Goal: Check status: Check status

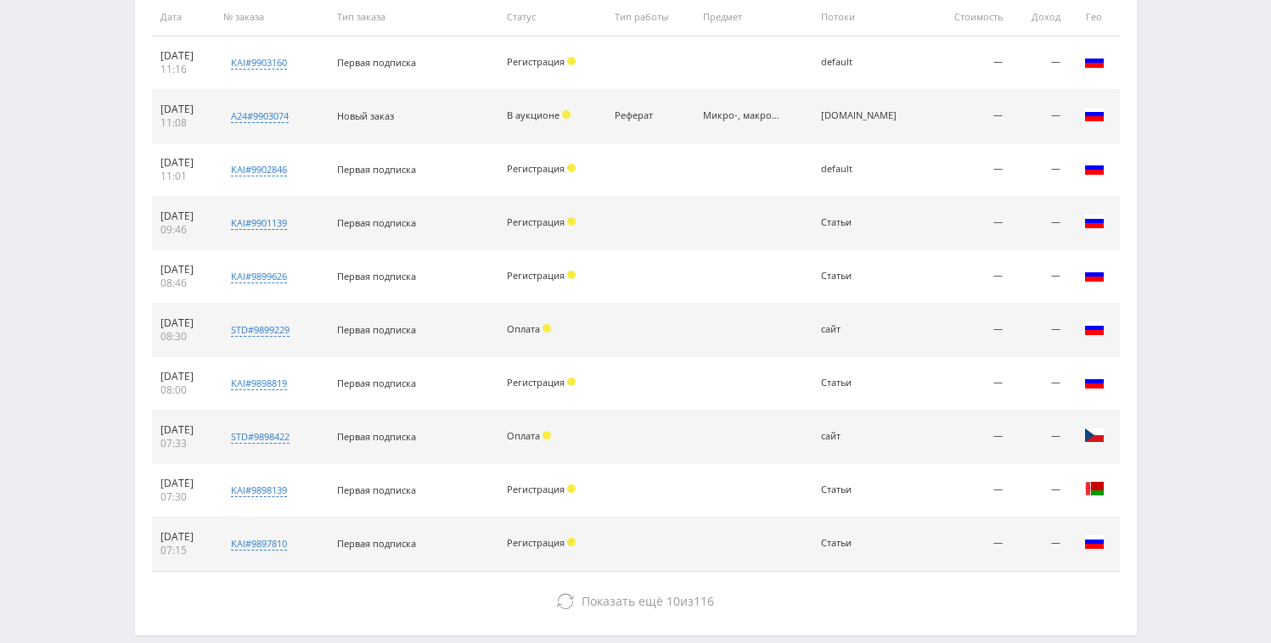
scroll to position [781, 0]
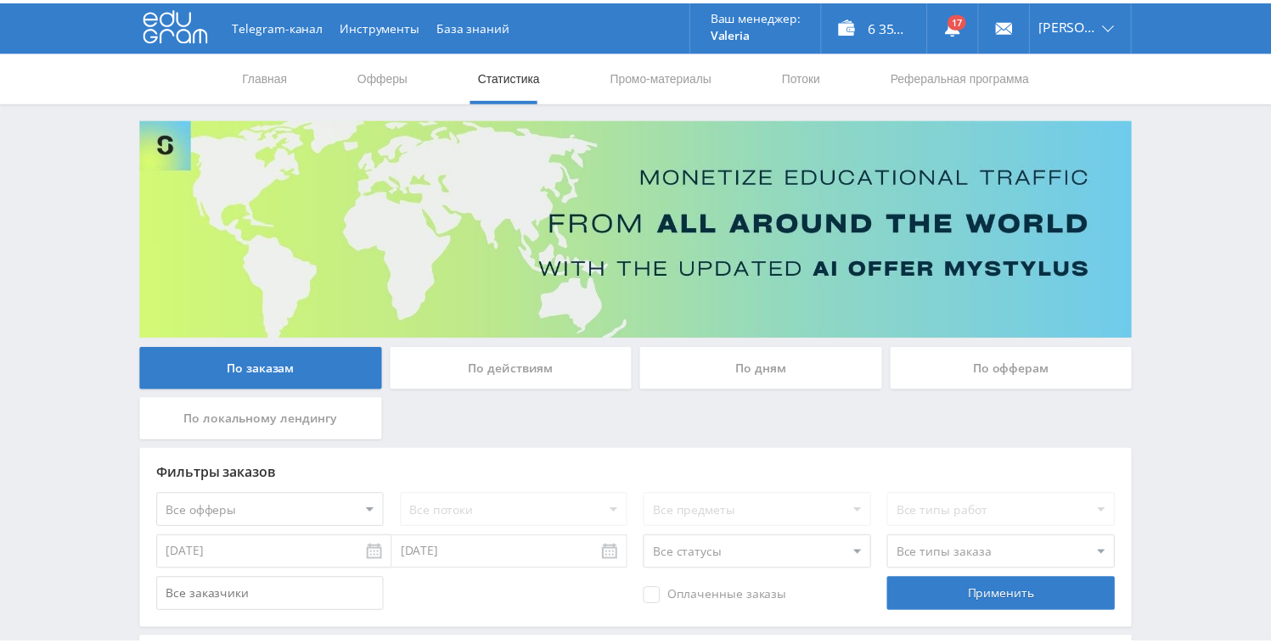
scroll to position [139, 0]
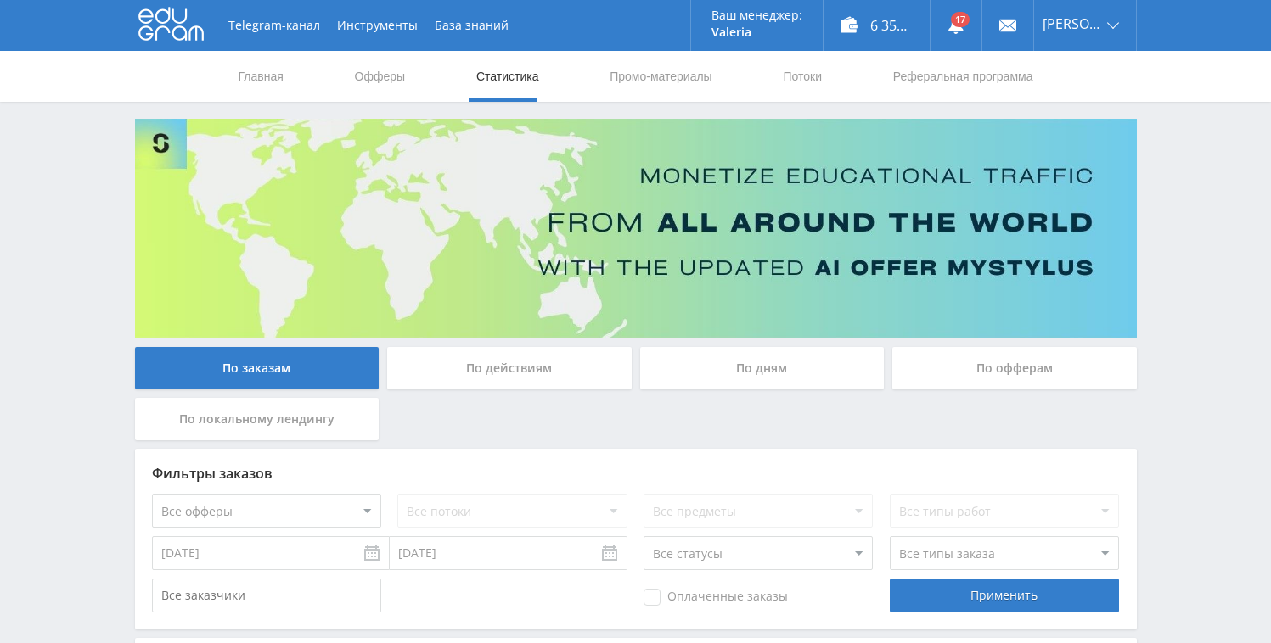
click at [735, 372] on div "По дням" at bounding box center [762, 368] width 244 height 42
click at [0, 0] on input "По дням" at bounding box center [0, 0] width 0 height 0
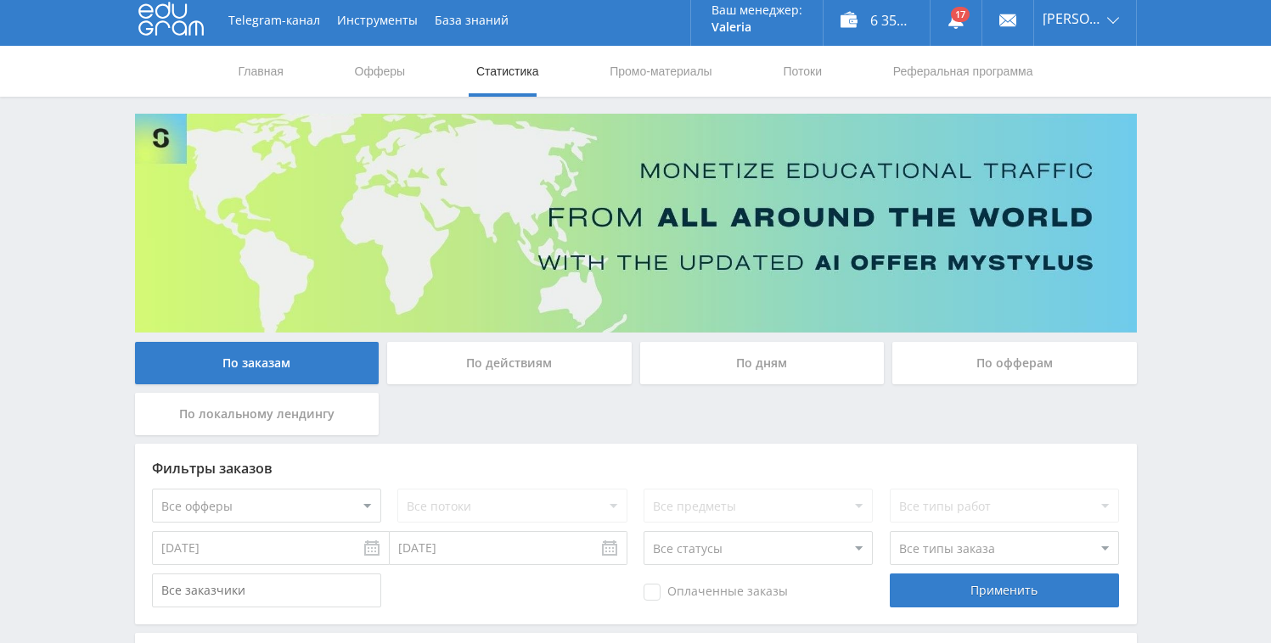
scroll to position [100, 0]
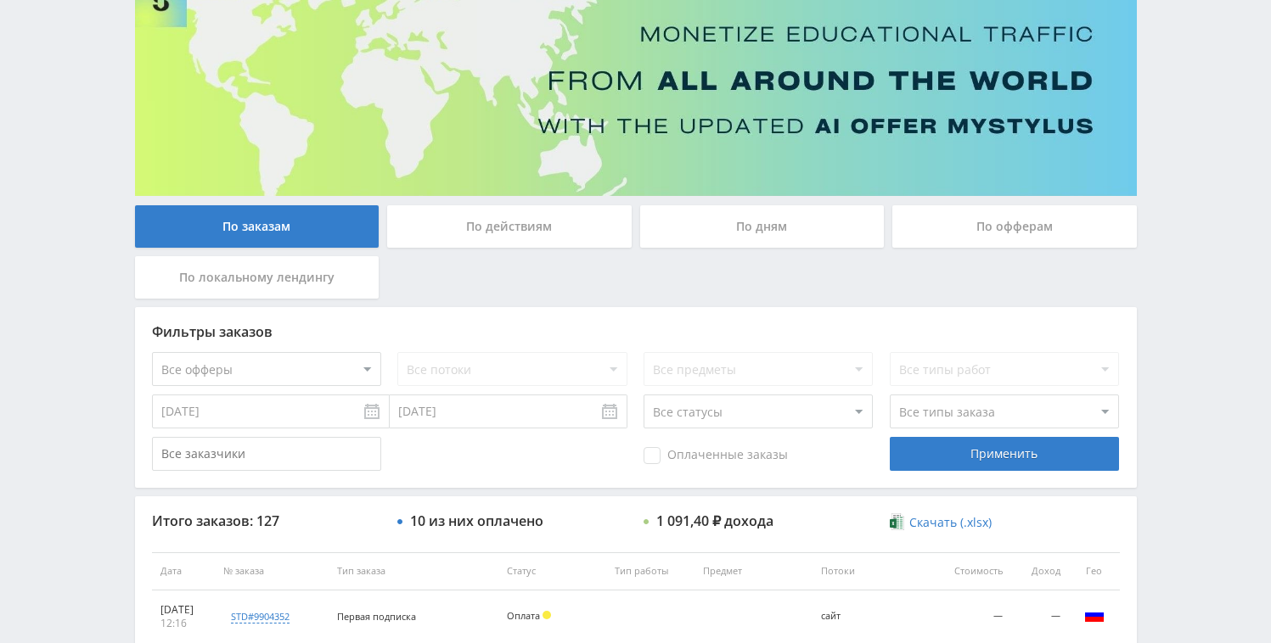
scroll to position [406, 0]
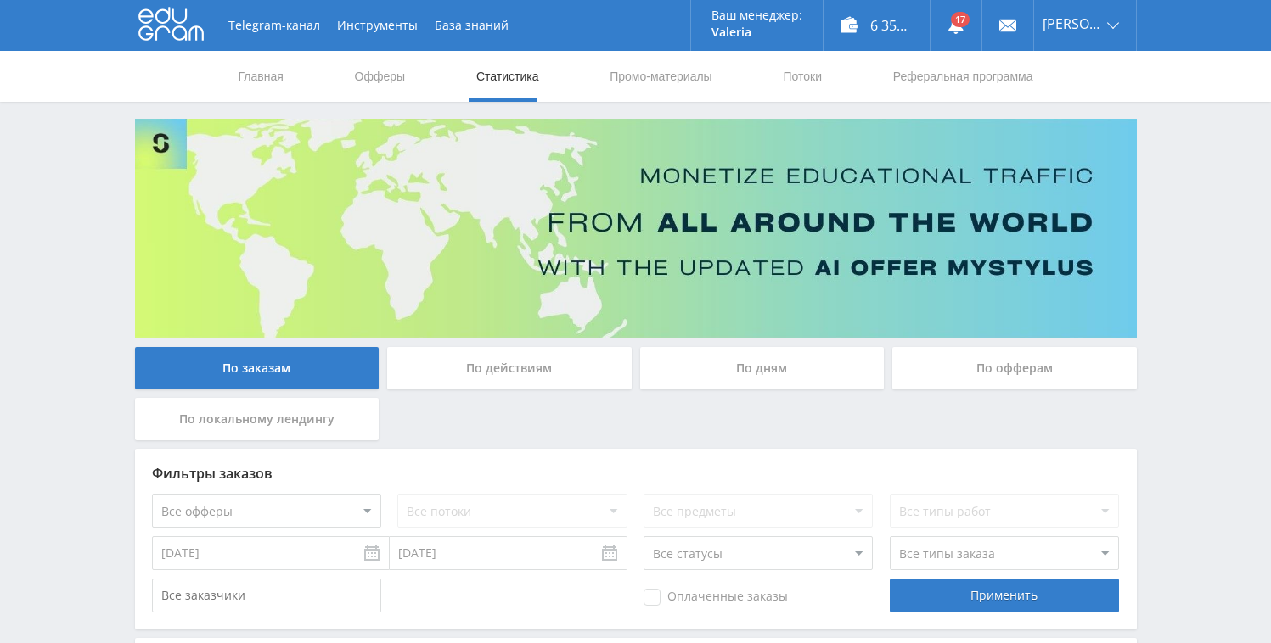
click at [728, 326] on img at bounding box center [636, 228] width 1002 height 219
click at [703, 357] on div "По дням" at bounding box center [762, 368] width 244 height 42
click at [0, 0] on input "По дням" at bounding box center [0, 0] width 0 height 0
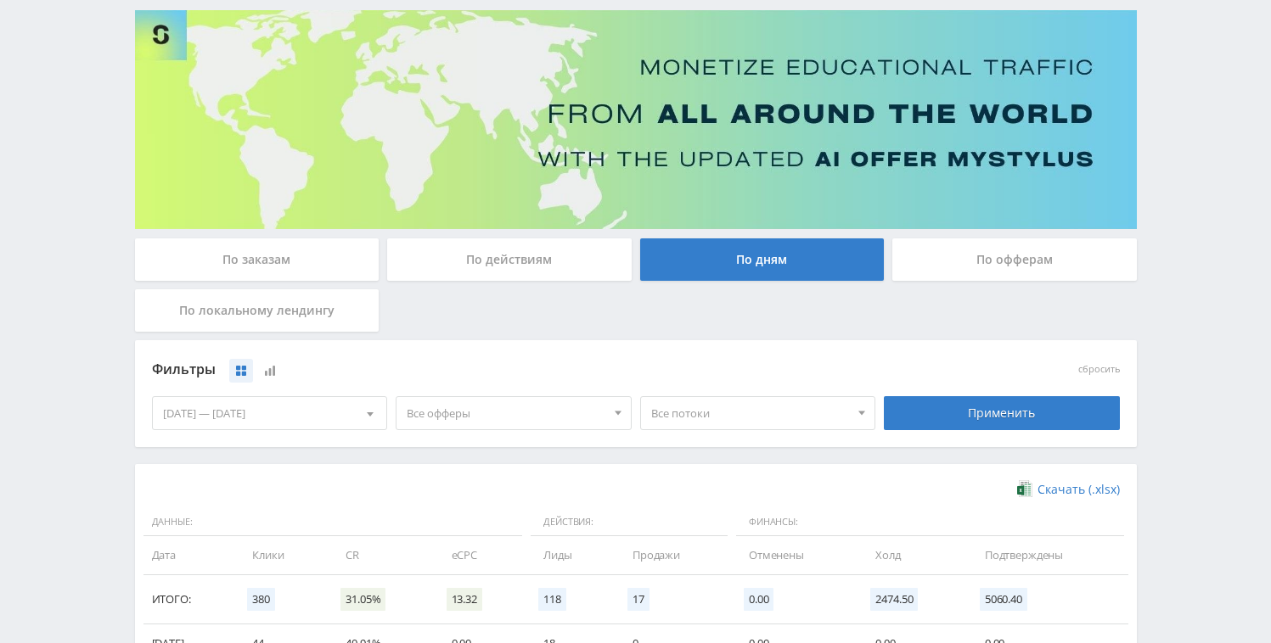
scroll to position [467, 0]
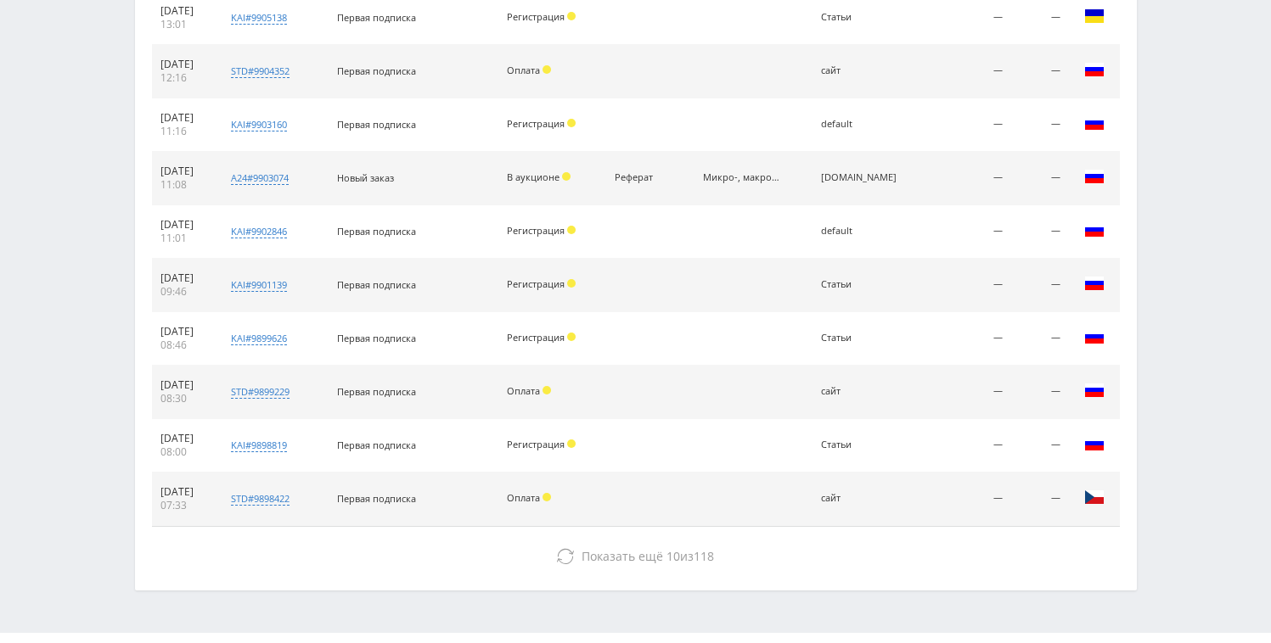
scroll to position [264, 0]
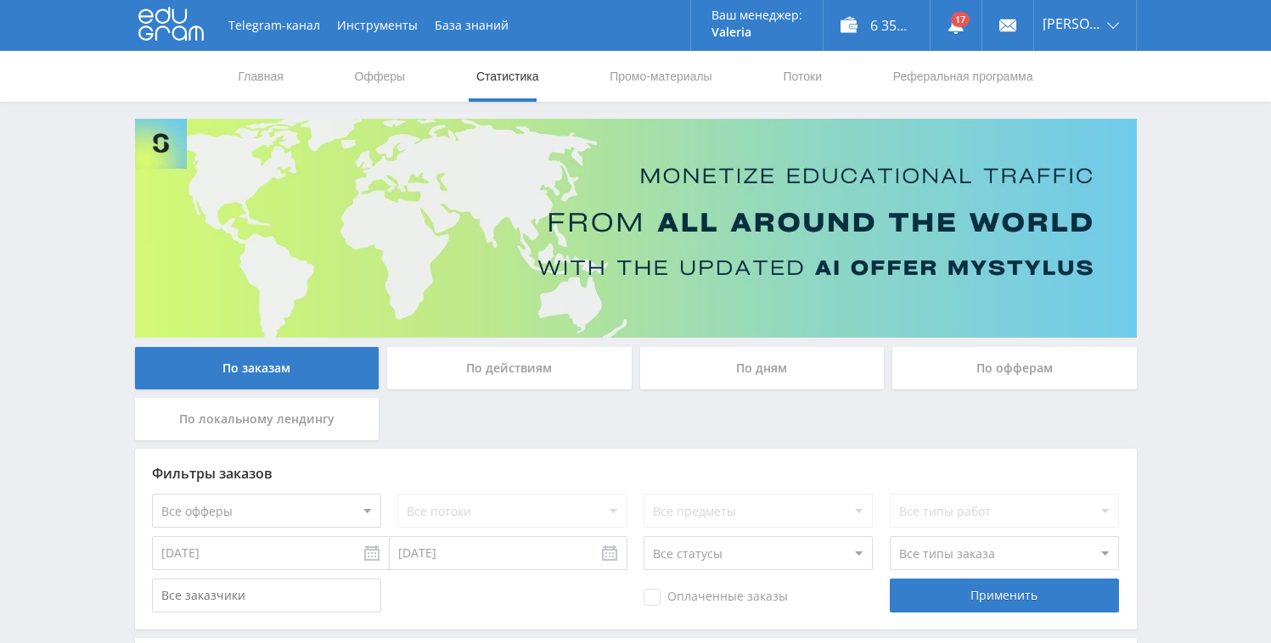
click at [725, 359] on div "По дням" at bounding box center [762, 368] width 244 height 42
click at [0, 0] on input "По дням" at bounding box center [0, 0] width 0 height 0
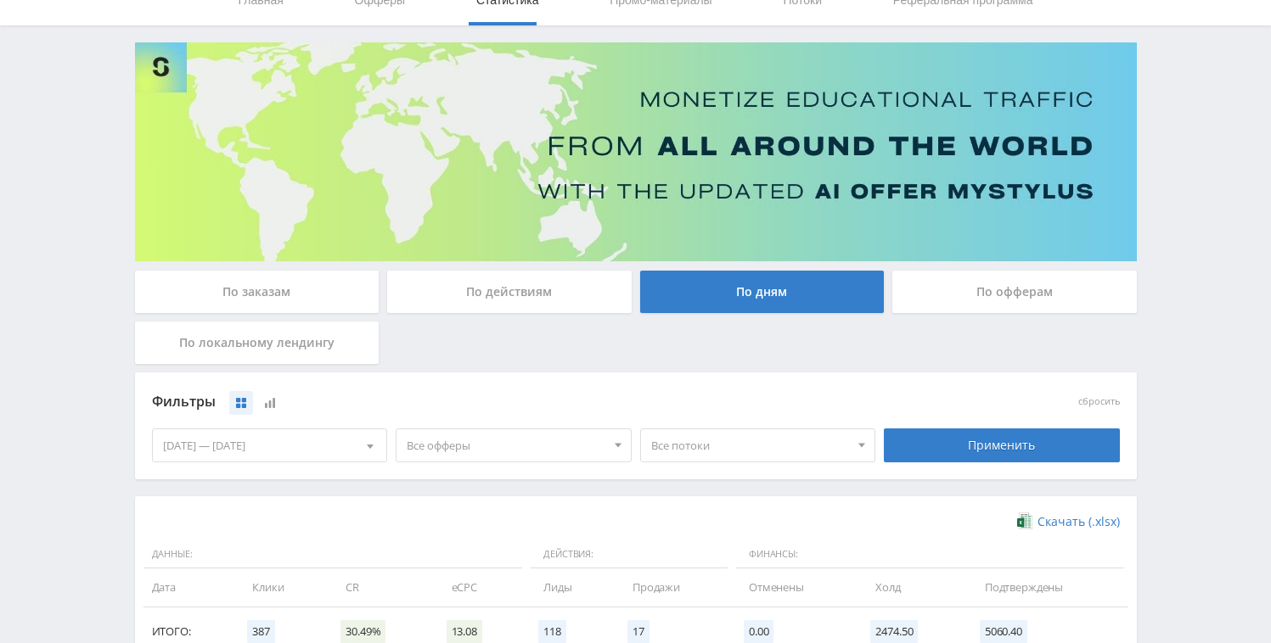
scroll to position [467, 0]
